Goal: Task Accomplishment & Management: Manage account settings

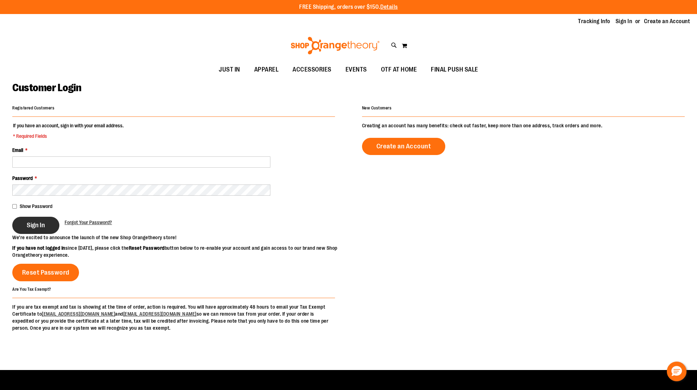
type input "**********"
click at [34, 231] on button "Sign In" at bounding box center [35, 225] width 47 height 17
click at [39, 233] on div "Sign In" at bounding box center [38, 225] width 52 height 17
click at [37, 230] on div "Sign In" at bounding box center [38, 225] width 52 height 17
